Goal: Find specific page/section: Find specific page/section

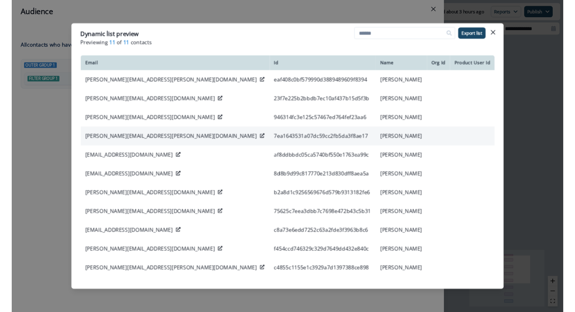
scroll to position [3, 0]
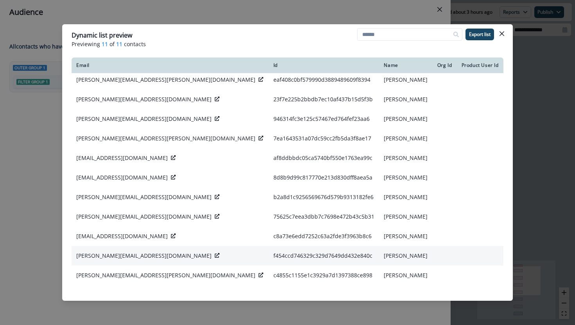
click at [215, 254] on icon at bounding box center [217, 255] width 5 height 5
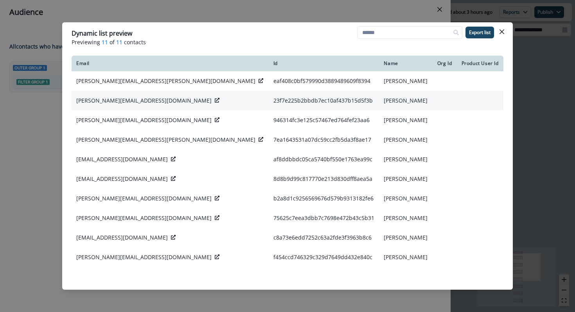
scroll to position [13, 0]
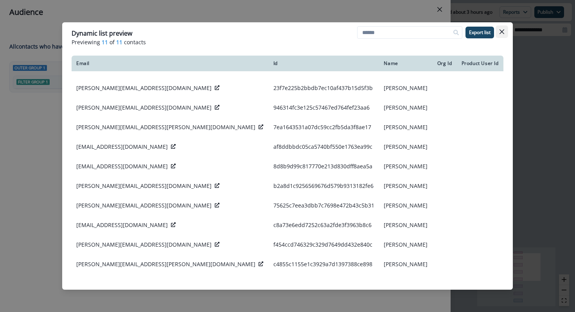
click at [506, 30] on button "Close" at bounding box center [501, 31] width 13 height 13
